Goal: Share content

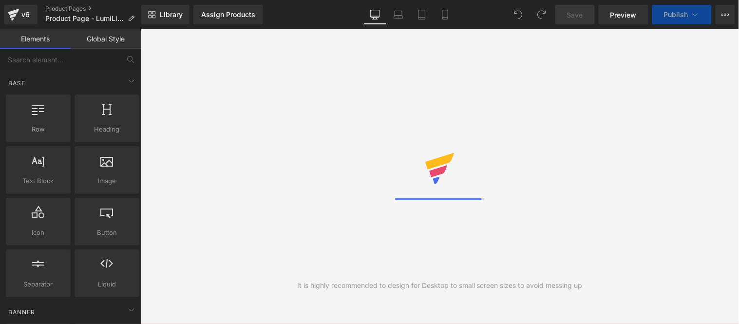
click at [160, 15] on span "Library" at bounding box center [171, 14] width 23 height 9
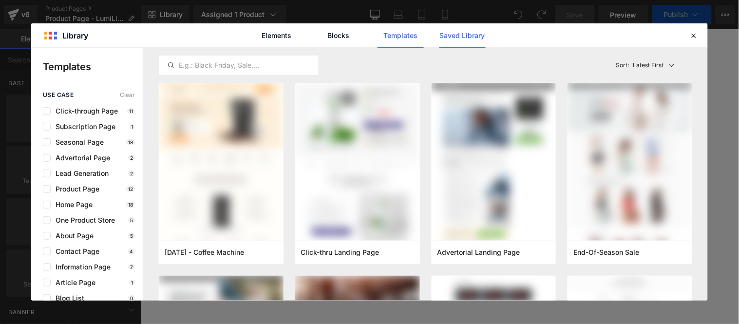
click at [461, 36] on link "Saved Library" at bounding box center [462, 35] width 46 height 24
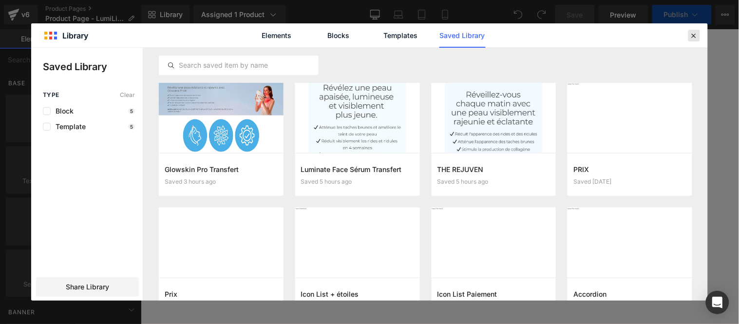
click at [694, 31] on icon at bounding box center [694, 35] width 9 height 9
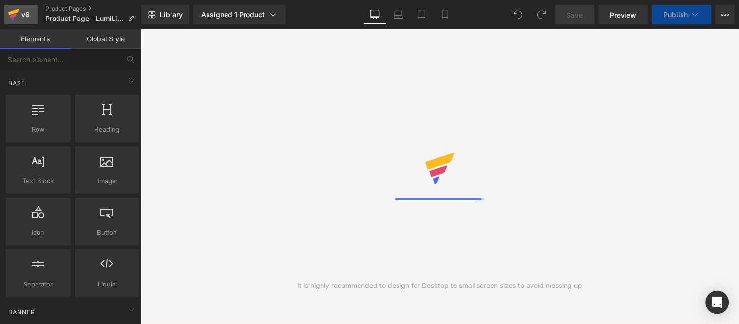
click at [21, 15] on div "v6" at bounding box center [25, 14] width 12 height 13
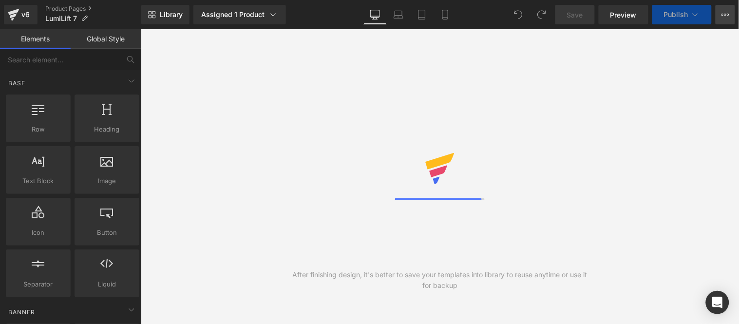
drag, startPoint x: 725, startPoint y: 17, endPoint x: 728, endPoint y: 34, distance: 17.4
click at [725, 17] on icon at bounding box center [725, 15] width 8 height 8
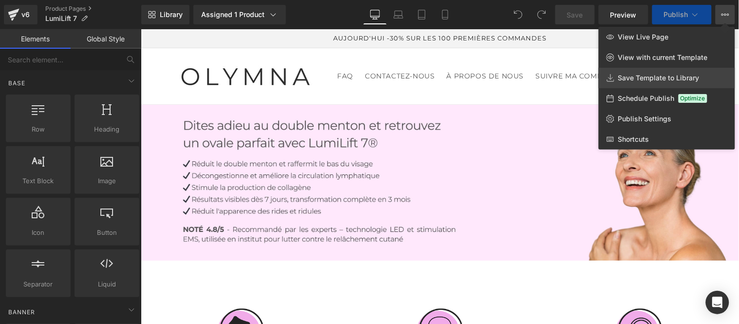
click at [663, 77] on span "Save Template to Library" at bounding box center [658, 78] width 81 height 9
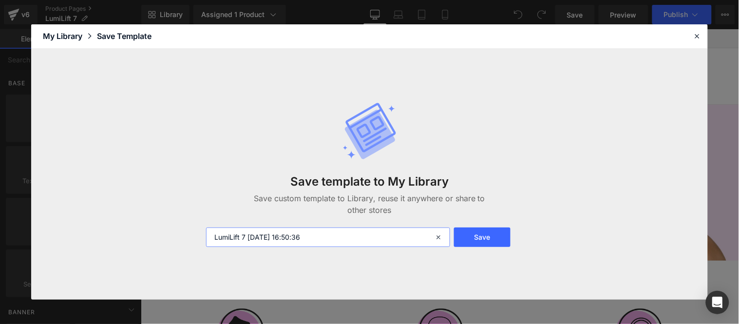
click at [329, 235] on input "LumiLift 7 [DATE] 16:50:36" at bounding box center [328, 236] width 244 height 19
click at [325, 240] on input "LumiLift 7 [DATE] 16:50:36" at bounding box center [328, 236] width 244 height 19
click at [247, 237] on input "LumiLift 7 [DATE] 16:50:36" at bounding box center [328, 236] width 244 height 19
type input "LumiLift 7 page"
click at [485, 233] on button "Save" at bounding box center [482, 236] width 57 height 19
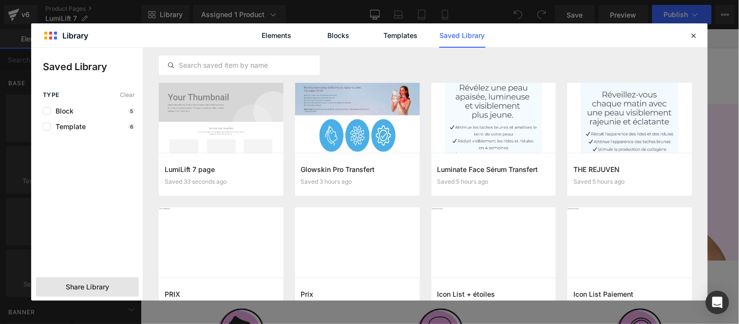
click at [84, 286] on span "Share Library" at bounding box center [87, 287] width 43 height 10
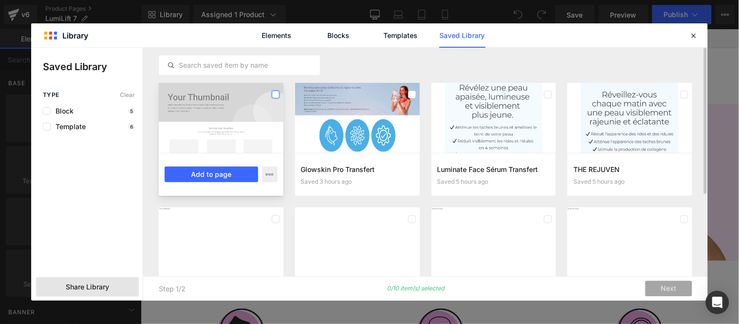
click at [277, 95] on label at bounding box center [276, 95] width 8 height 8
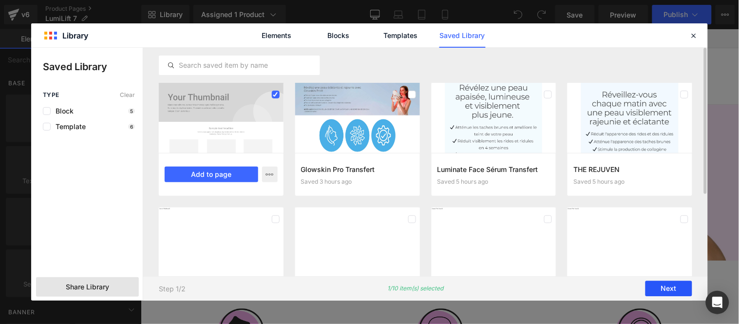
click at [669, 289] on button "Next" at bounding box center [668, 289] width 47 height 16
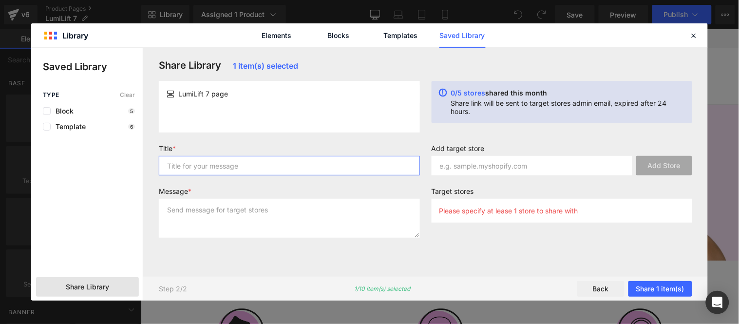
click at [221, 162] on input "text" at bounding box center [289, 165] width 261 height 19
type input "Lumilift"
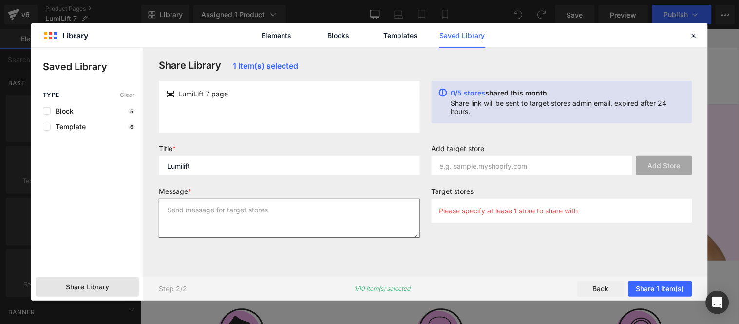
click at [233, 216] on textarea at bounding box center [289, 218] width 261 height 39
type textarea "M"
type textarea "Lumilift"
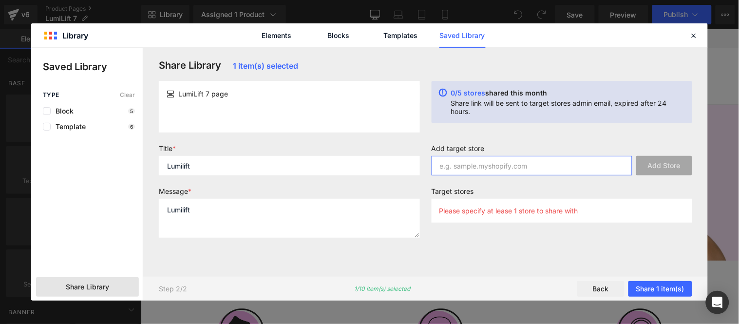
click at [500, 166] on input "text" at bounding box center [532, 165] width 201 height 19
paste input "j60h5y-us"
type input "j60h5y-us"
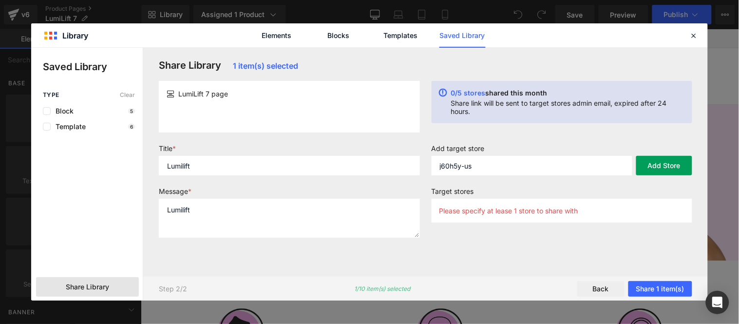
click at [661, 168] on button "Add Store" at bounding box center [664, 165] width 56 height 19
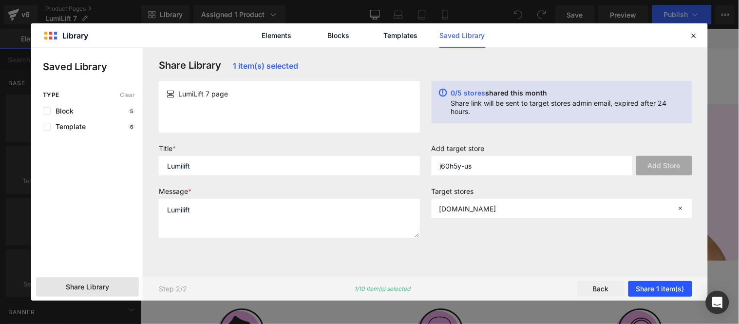
click at [656, 287] on button "Share 1 item(s)" at bounding box center [660, 289] width 64 height 16
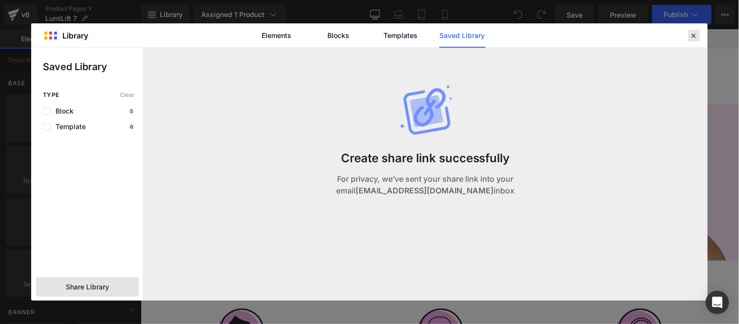
click at [692, 35] on icon at bounding box center [694, 35] width 9 height 9
